Goal: Check status: Check status

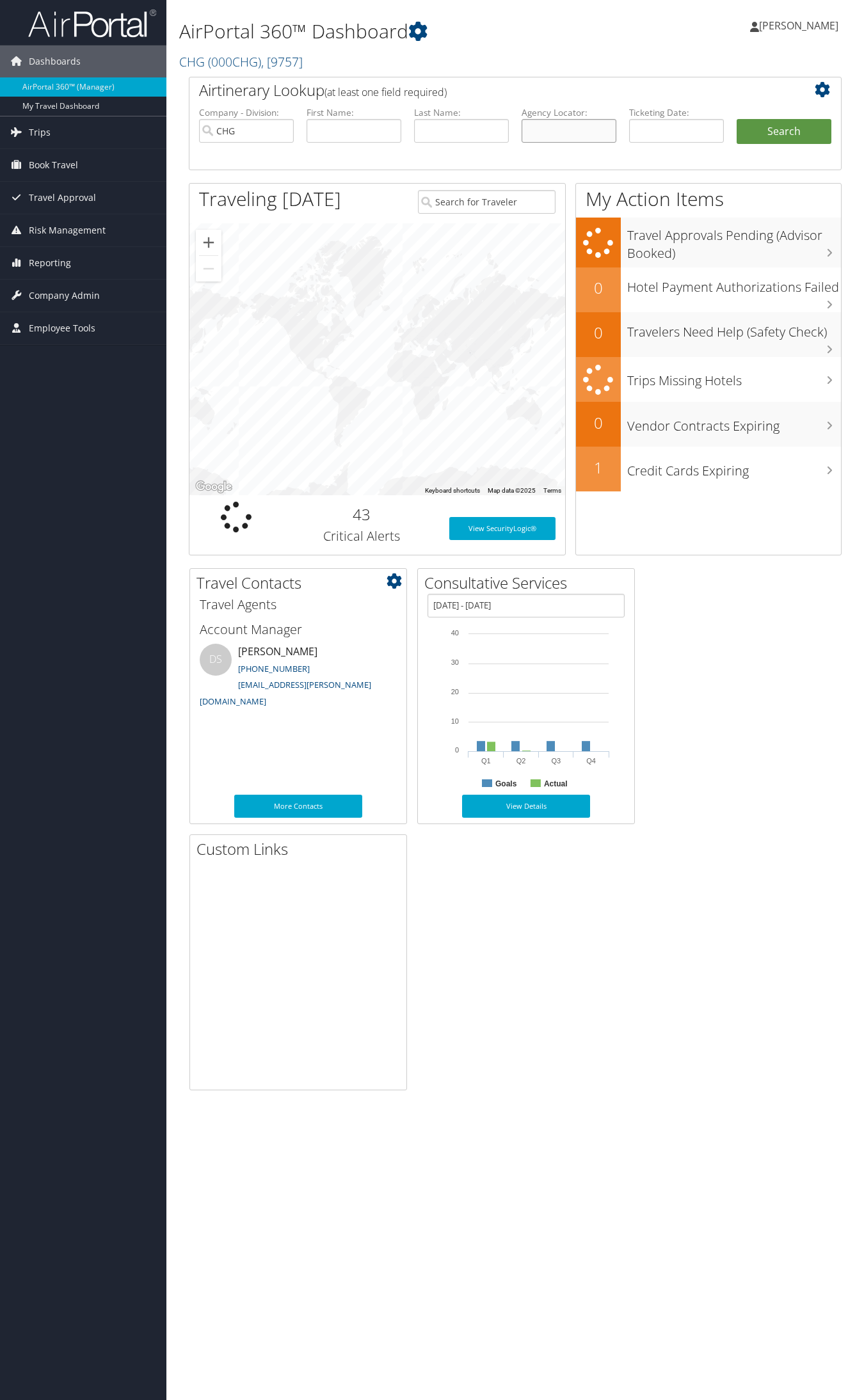
click at [527, 128] on input "text" at bounding box center [569, 131] width 95 height 24
paste input "JBHLGD"
type input "JBHLGD"
click at [736, 119] on button "Search" at bounding box center [784, 131] width 95 height 26
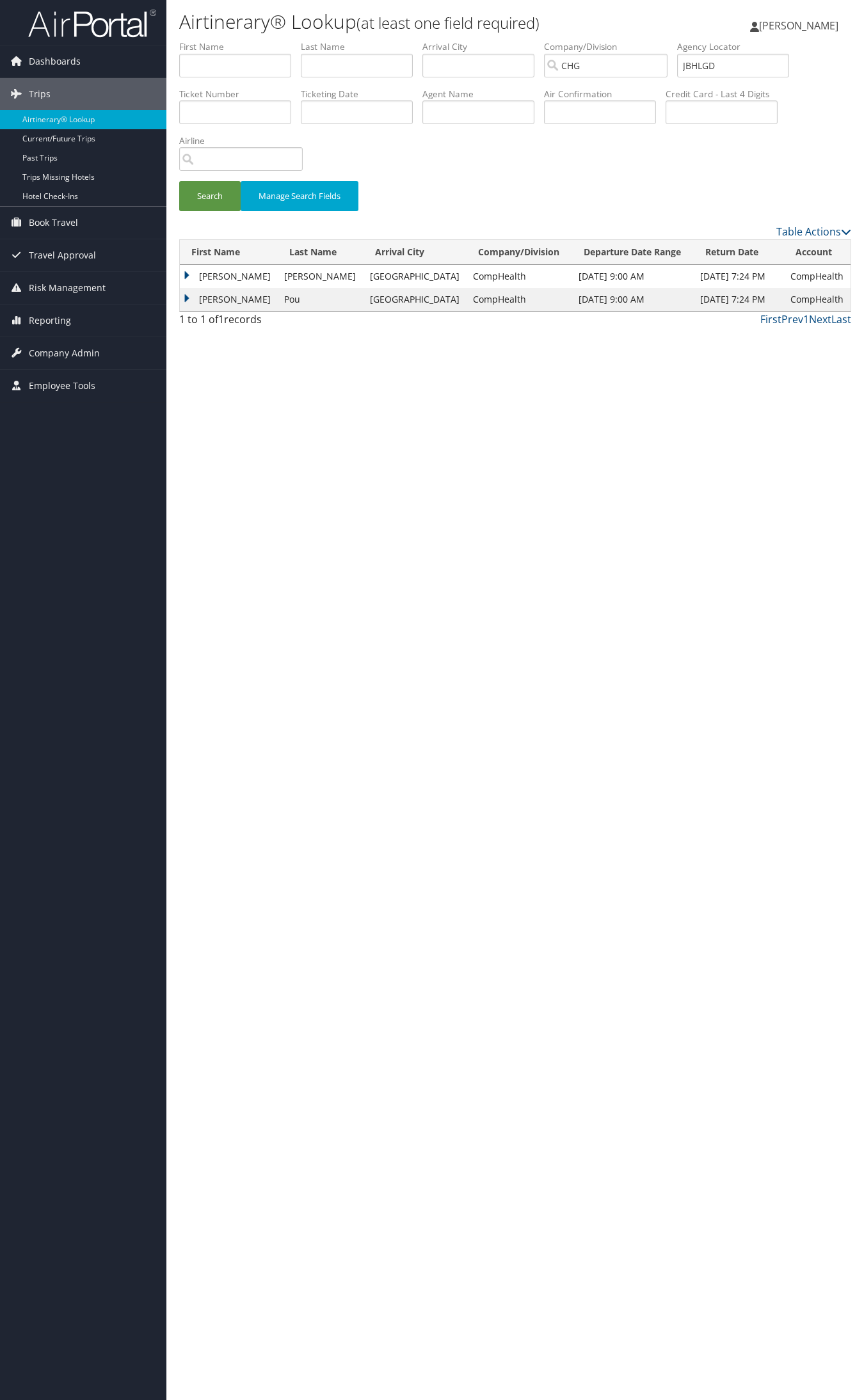
click at [203, 280] on td "Nelson" at bounding box center [228, 276] width 98 height 23
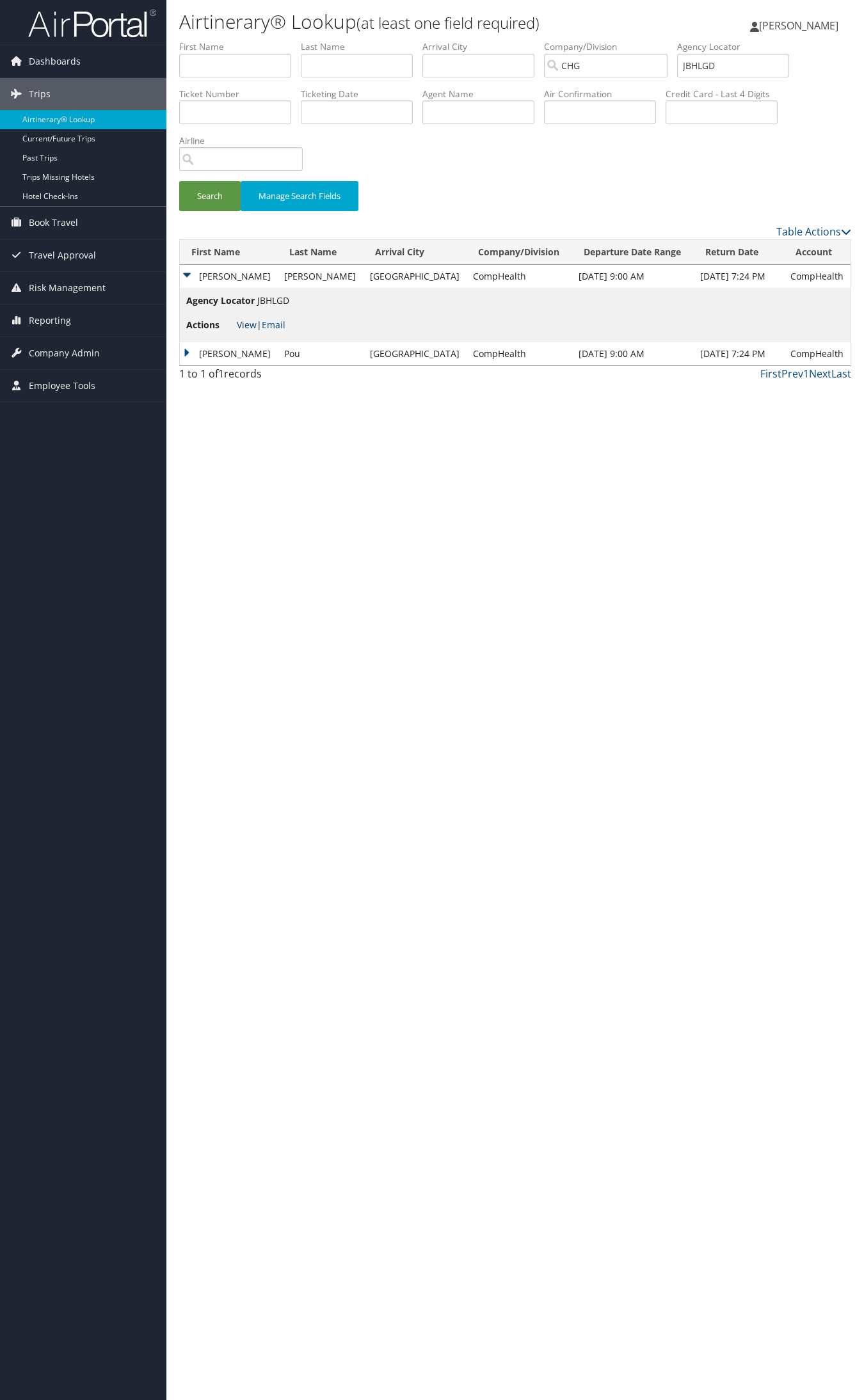
click at [247, 325] on link "View" at bounding box center [247, 324] width 20 height 12
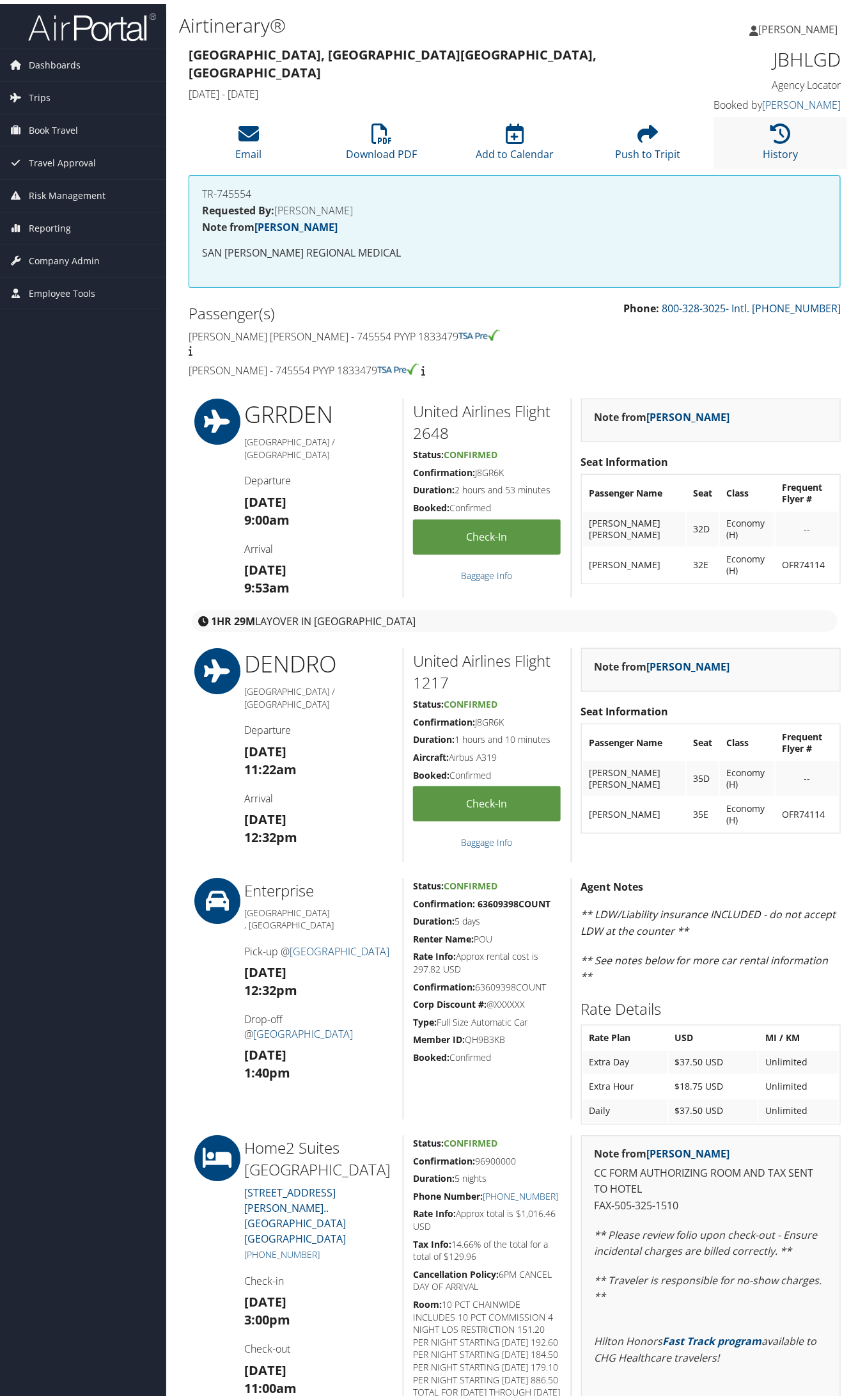
click at [750, 147] on li "History" at bounding box center [781, 139] width 133 height 52
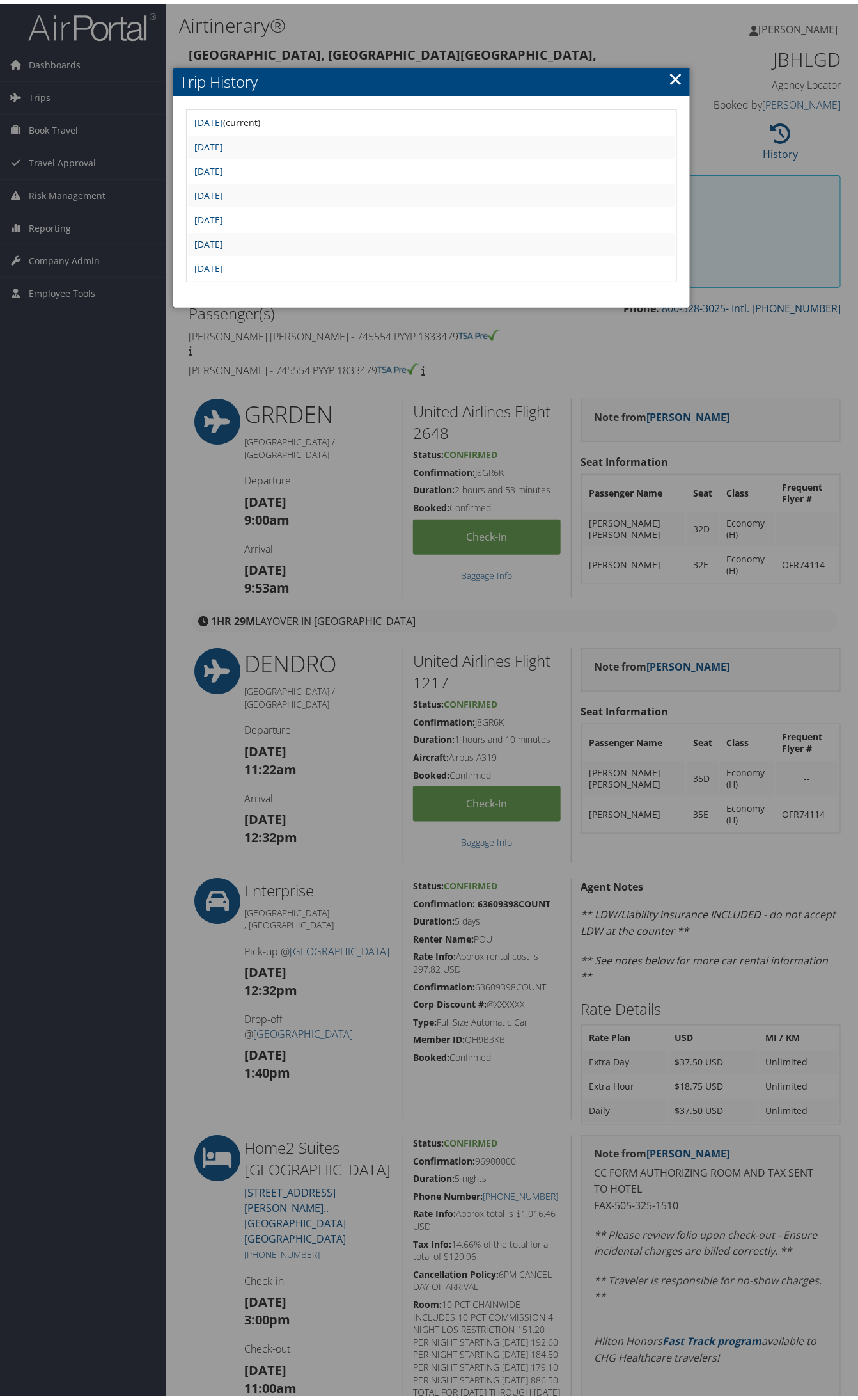
click at [224, 239] on link "Fri Aug 1 12:42:09 MDT 2025" at bounding box center [209, 239] width 29 height 12
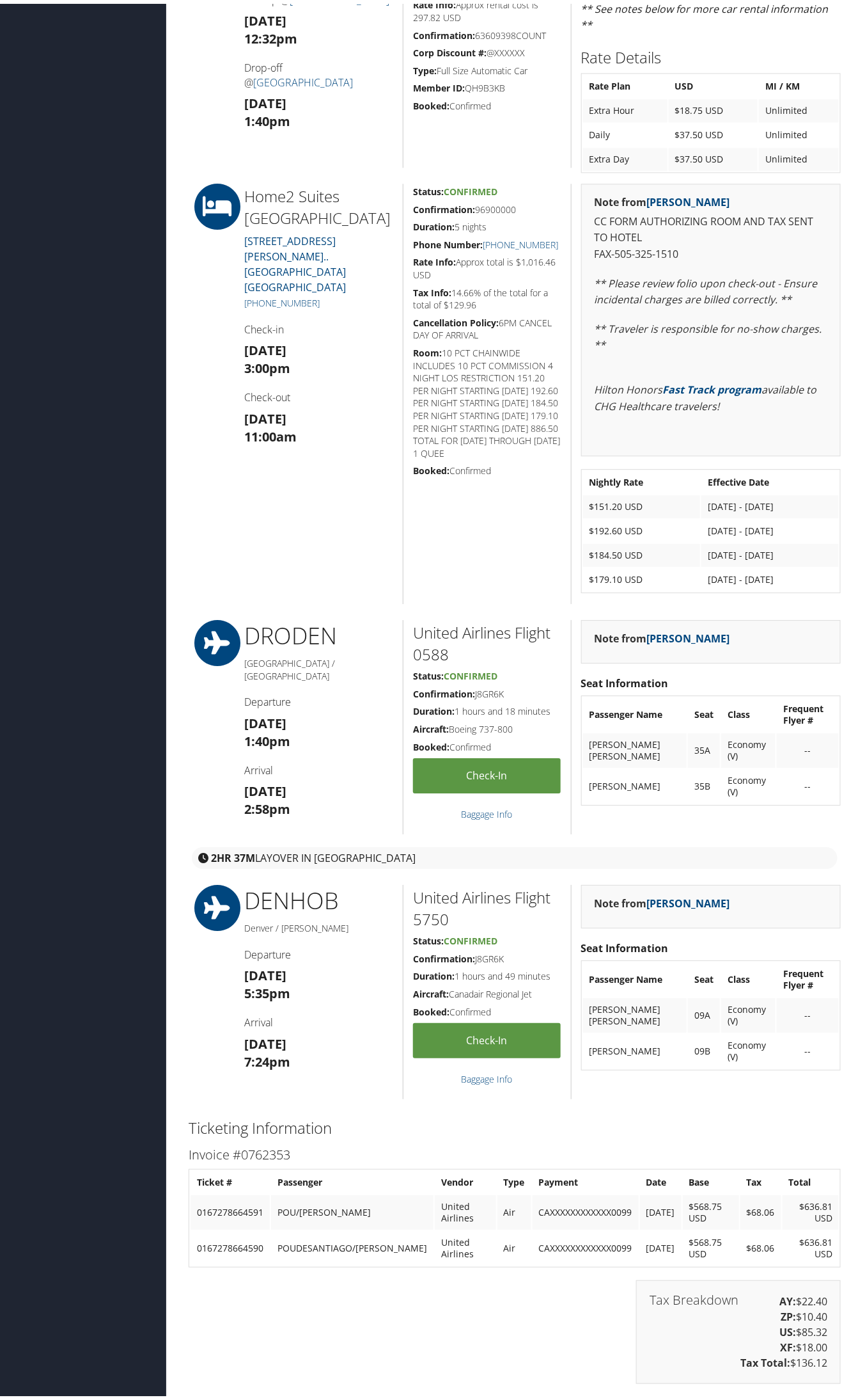
scroll to position [1039, 0]
